Goal: Task Accomplishment & Management: Manage account settings

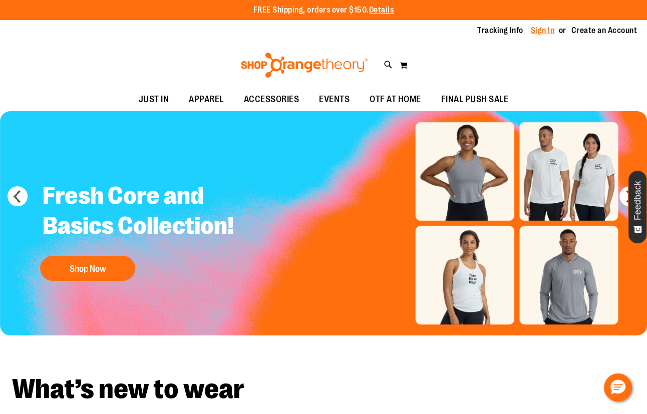
click at [544, 32] on link "Sign In" at bounding box center [542, 30] width 24 height 11
